Goal: Book appointment/travel/reservation

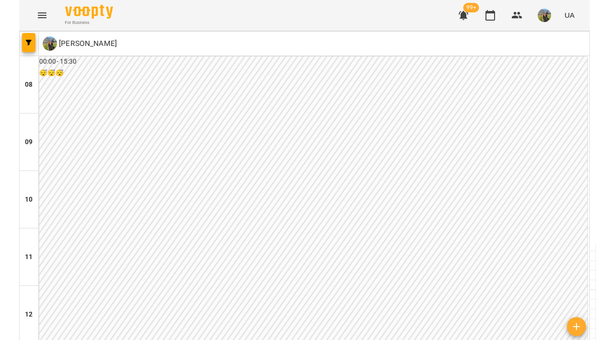
scroll to position [412, 0]
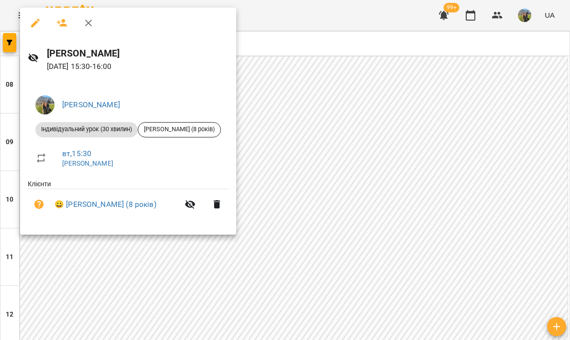
click at [294, 117] on div at bounding box center [285, 170] width 570 height 340
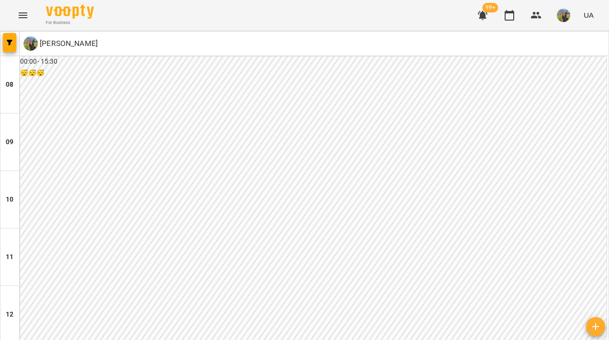
scroll to position [526, 0]
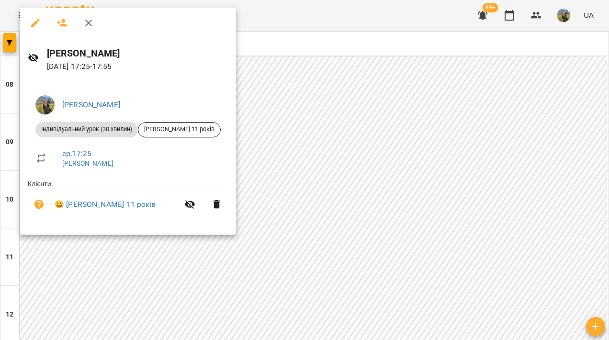
click at [391, 100] on div at bounding box center [304, 170] width 609 height 340
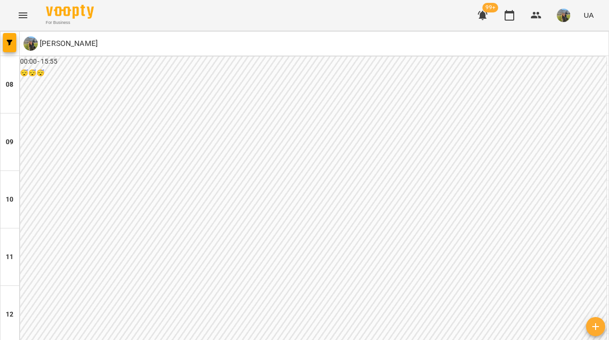
scroll to position [466, 0]
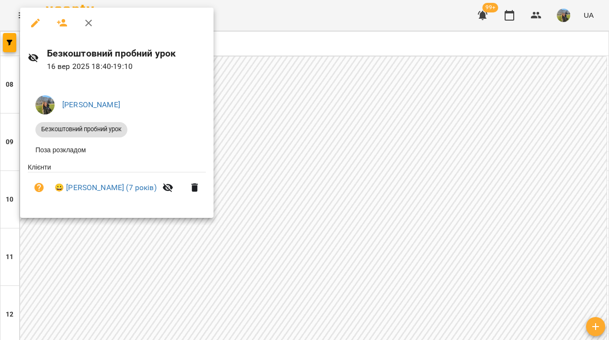
click at [288, 154] on div at bounding box center [304, 170] width 609 height 340
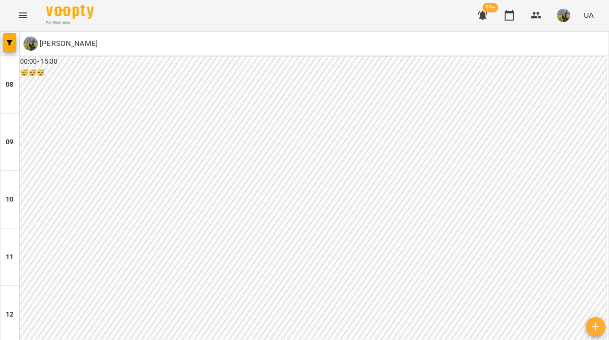
scroll to position [481, 0]
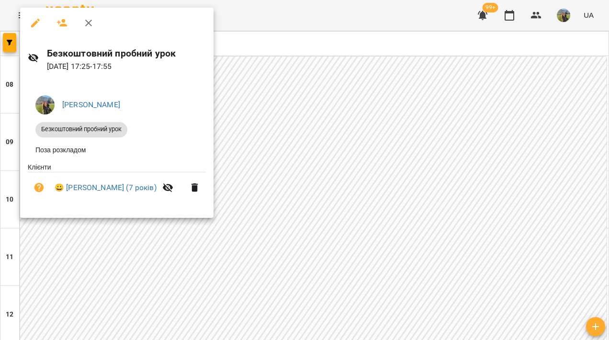
click at [306, 154] on div at bounding box center [304, 170] width 609 height 340
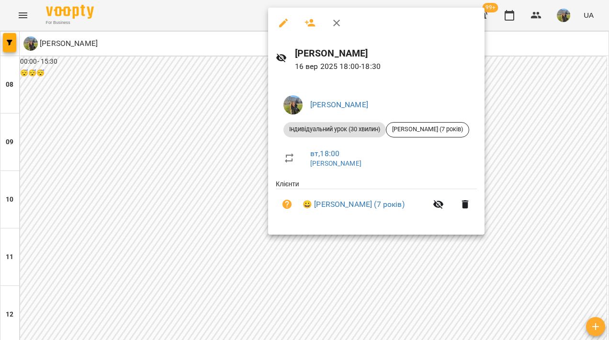
click at [220, 171] on div at bounding box center [304, 170] width 609 height 340
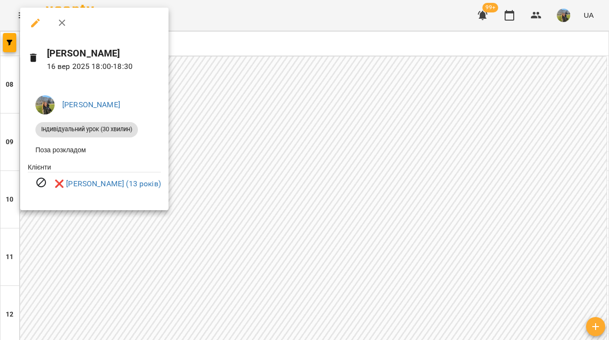
click at [253, 169] on div at bounding box center [304, 170] width 609 height 340
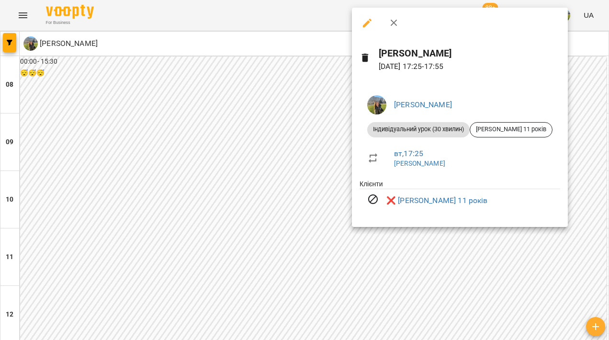
click at [274, 145] on div at bounding box center [304, 170] width 609 height 340
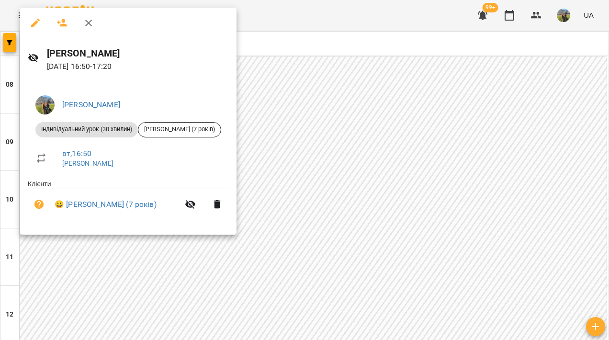
click at [368, 142] on div at bounding box center [304, 170] width 609 height 340
